Goal: Task Accomplishment & Management: Manage account settings

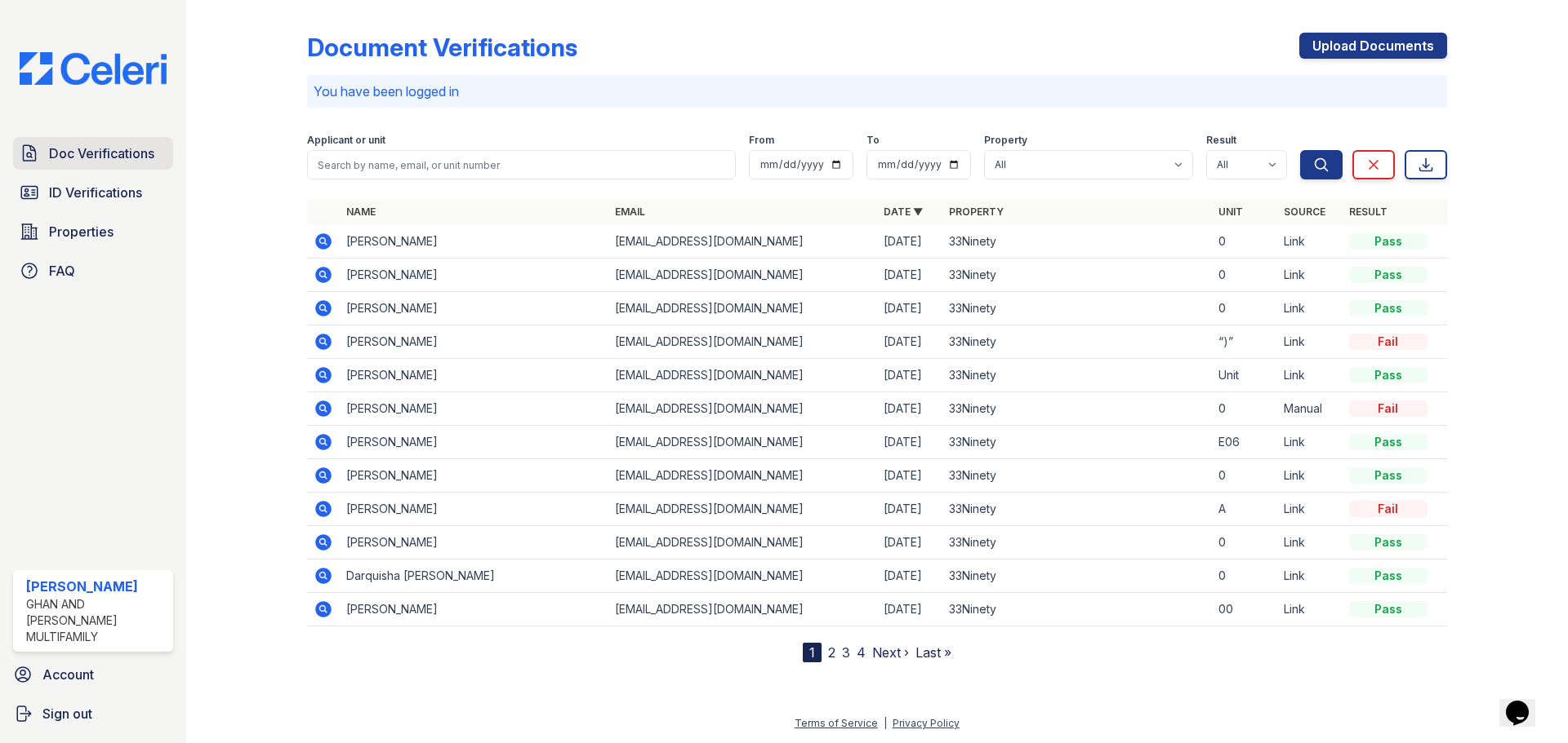
click at [50, 159] on span "Doc Verifications" at bounding box center [101, 153] width 105 height 20
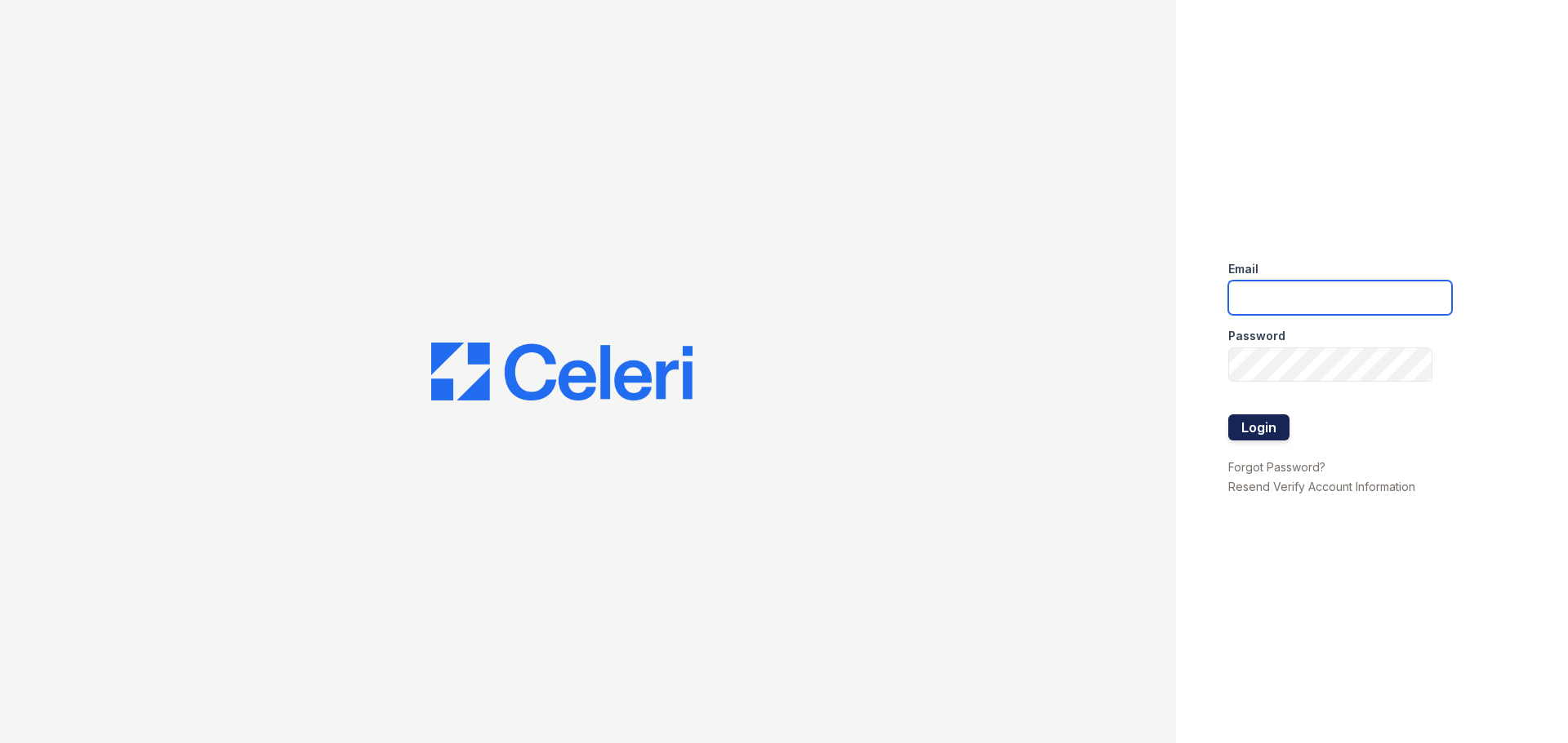
type input "33ninety.leasing2@ghancooper.com"
click at [1253, 426] on button "Login" at bounding box center [1258, 427] width 61 height 26
